Goal: Task Accomplishment & Management: Manage account settings

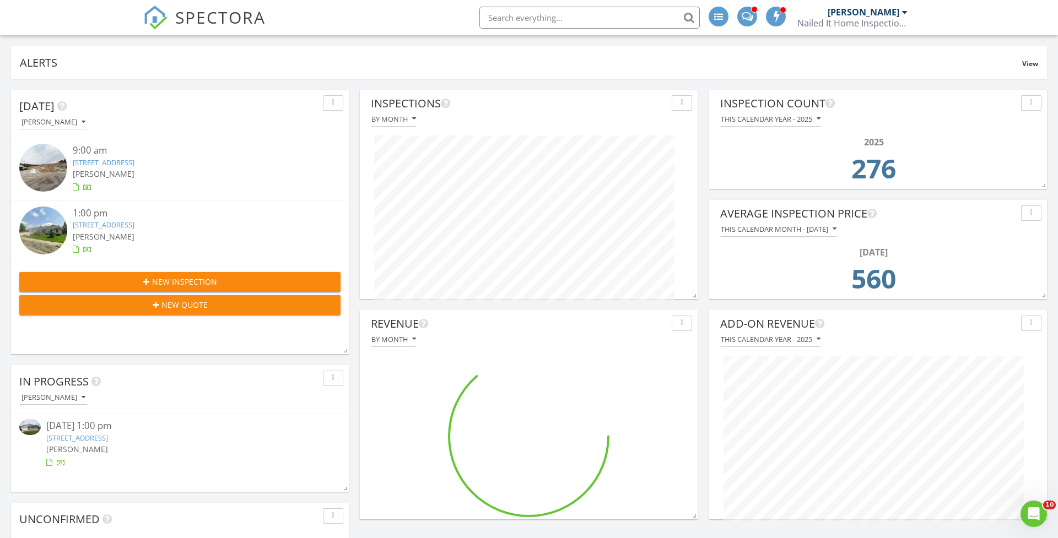
scroll to position [209, 338]
click at [108, 435] on link "[STREET_ADDRESS]" at bounding box center [77, 438] width 62 height 10
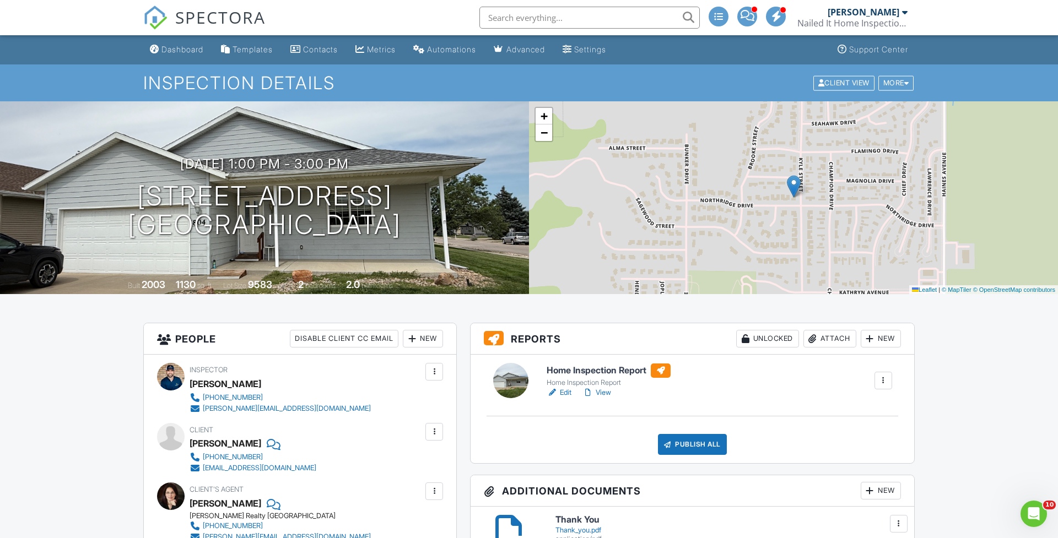
drag, startPoint x: 195, startPoint y: 443, endPoint x: 263, endPoint y: 444, distance: 68.4
click at [261, 444] on div "[PERSON_NAME]" at bounding box center [226, 443] width 72 height 17
copy div "[PERSON_NAME]"
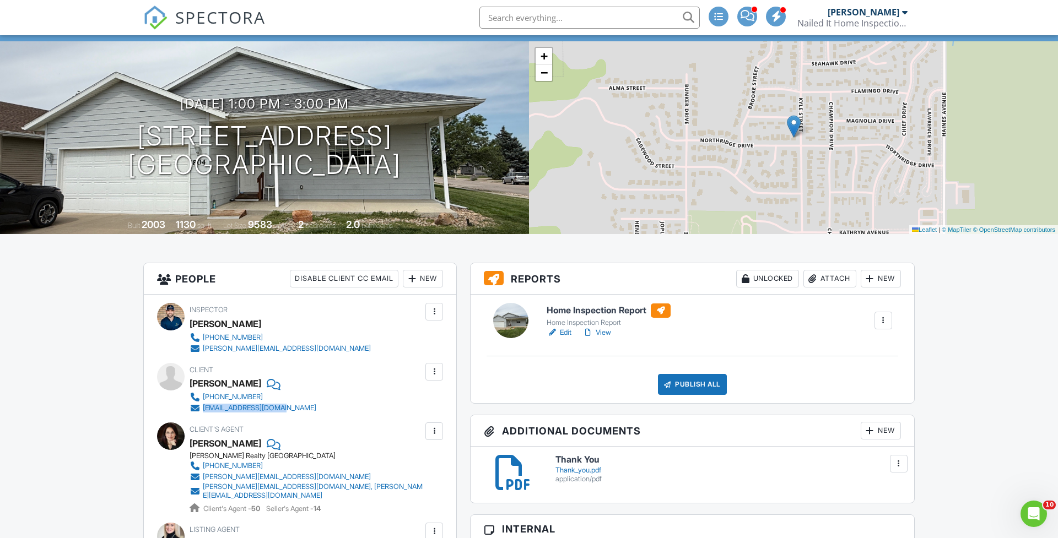
click at [598, 332] on link "View" at bounding box center [597, 332] width 29 height 11
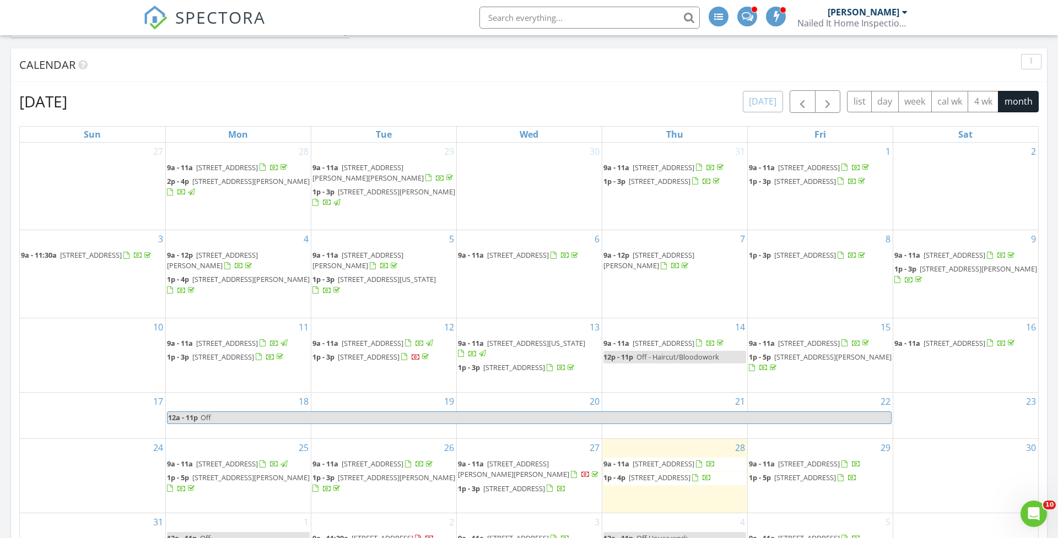
scroll to position [755, 0]
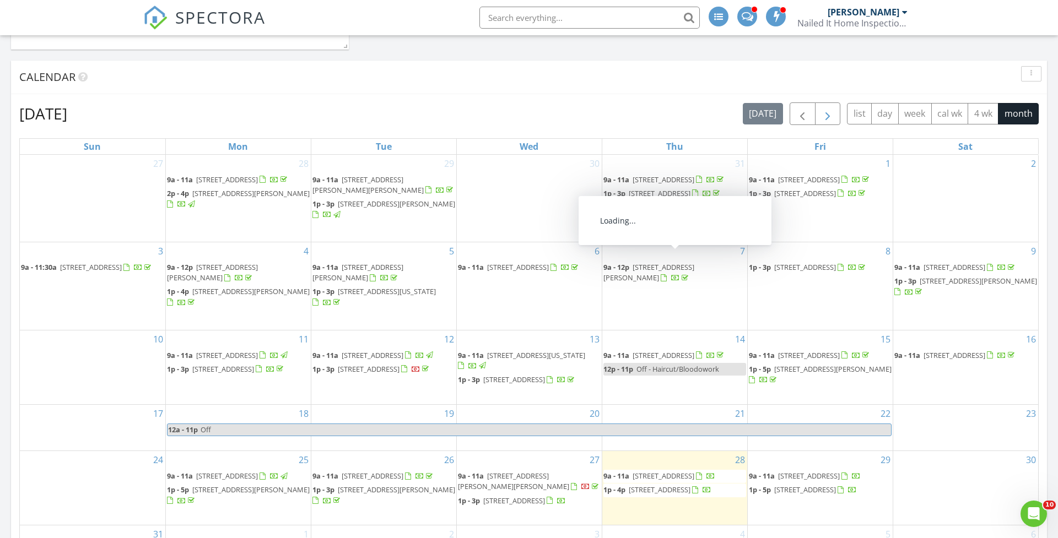
click at [818, 114] on button "button" at bounding box center [828, 114] width 26 height 23
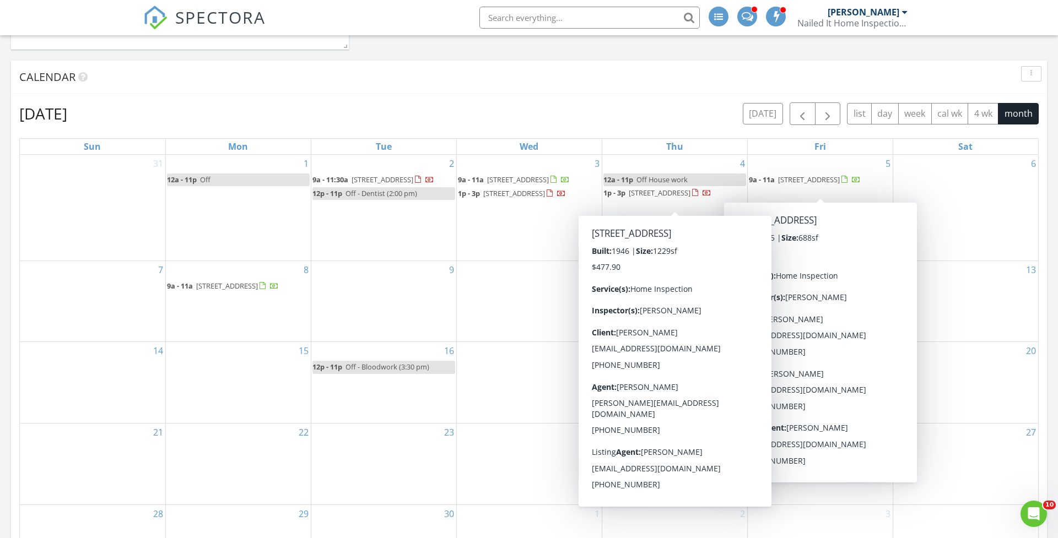
click at [981, 466] on div "27" at bounding box center [965, 464] width 145 height 81
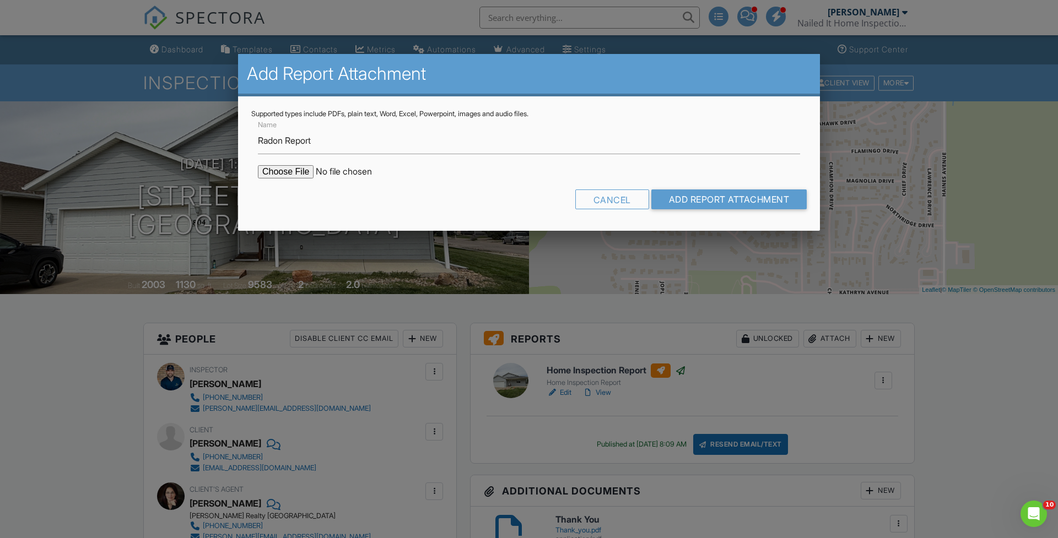
type input "Radon Report"
click at [305, 173] on input "file" at bounding box center [351, 171] width 187 height 13
type input "C:\fakepath\804 Northridge Dr Radon Report.pdf"
click at [718, 202] on input "Add Report Attachment" at bounding box center [729, 200] width 156 height 20
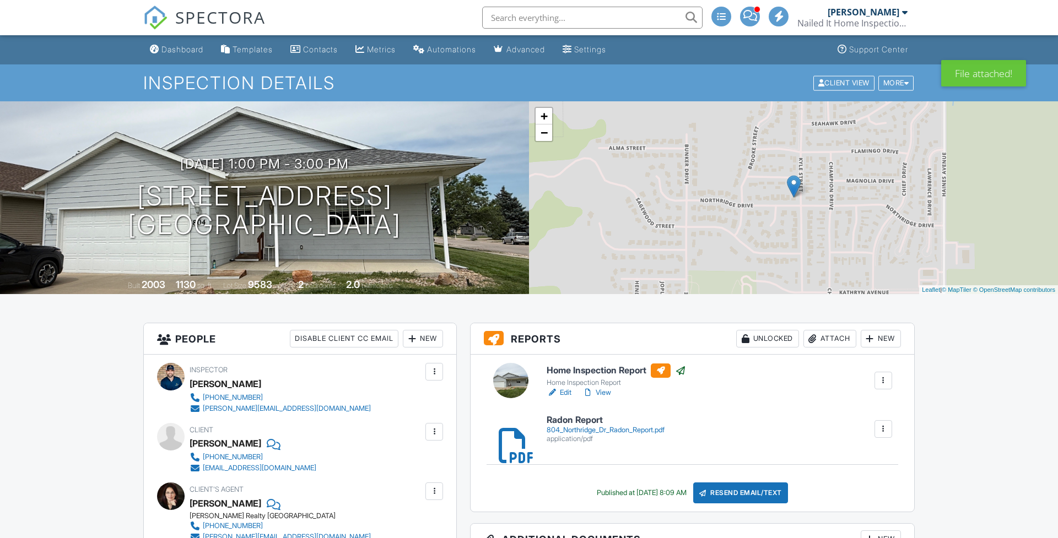
scroll to position [70, 0]
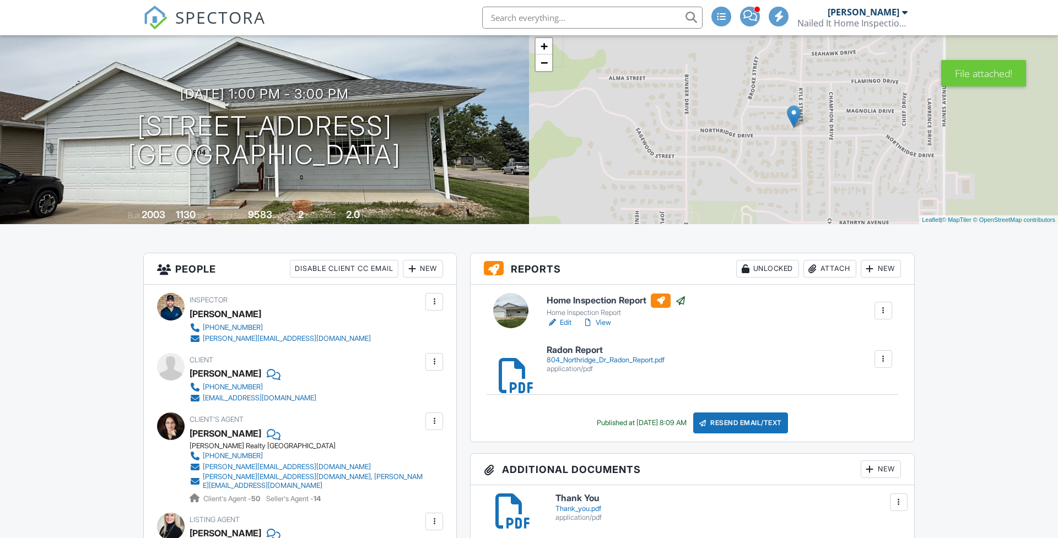
click at [611, 362] on div "804_Northridge_Dr_Radon_Report.pdf" at bounding box center [606, 360] width 118 height 9
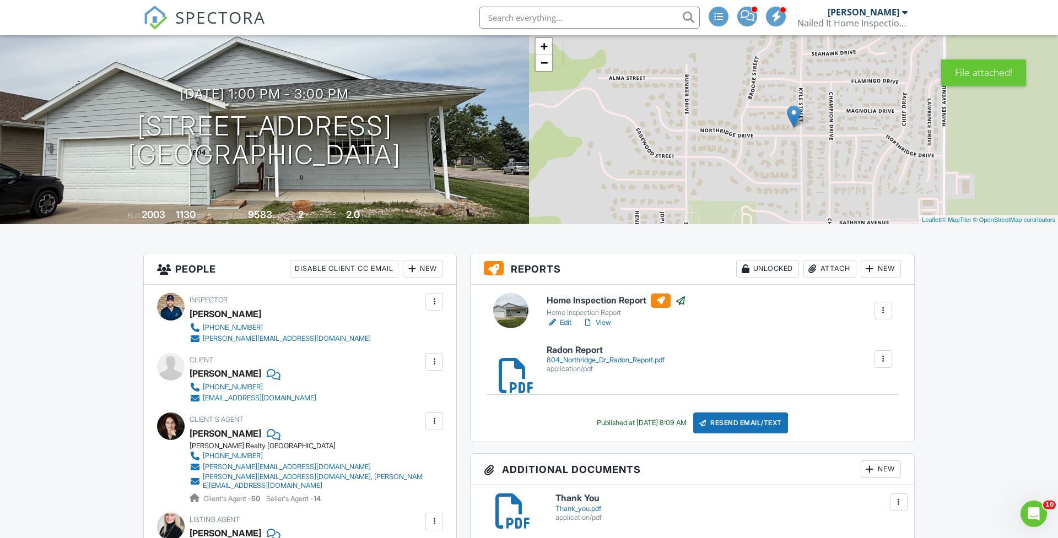
scroll to position [0, 0]
